Goal: Transaction & Acquisition: Purchase product/service

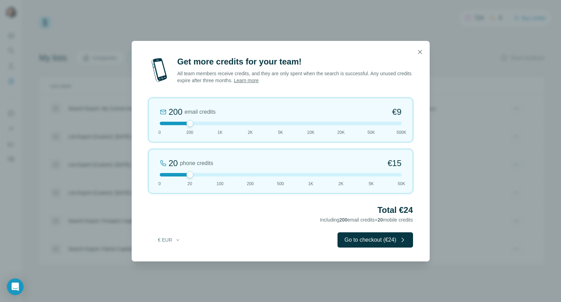
drag, startPoint x: 190, startPoint y: 174, endPoint x: 147, endPoint y: 172, distance: 43.3
click at [147, 172] on div "Get more credits for your team! All team members receive credits, and they are …" at bounding box center [281, 158] width 298 height 205
drag, startPoint x: 191, startPoint y: 123, endPoint x: 215, endPoint y: 122, distance: 25.0
click at [215, 122] on div at bounding box center [281, 123] width 242 height 3
drag, startPoint x: 219, startPoint y: 123, endPoint x: 193, endPoint y: 124, distance: 25.3
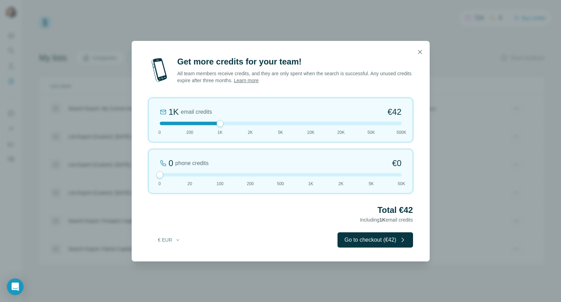
click at [193, 125] on div at bounding box center [281, 123] width 242 height 3
click at [356, 240] on button "Go to checkout (€9)" at bounding box center [377, 239] width 72 height 15
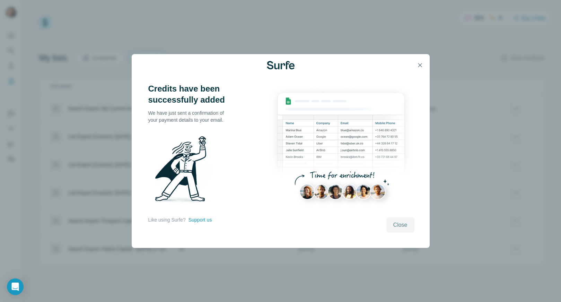
click at [395, 227] on span "Close" at bounding box center [400, 225] width 14 height 8
